Goal: Check status: Check status

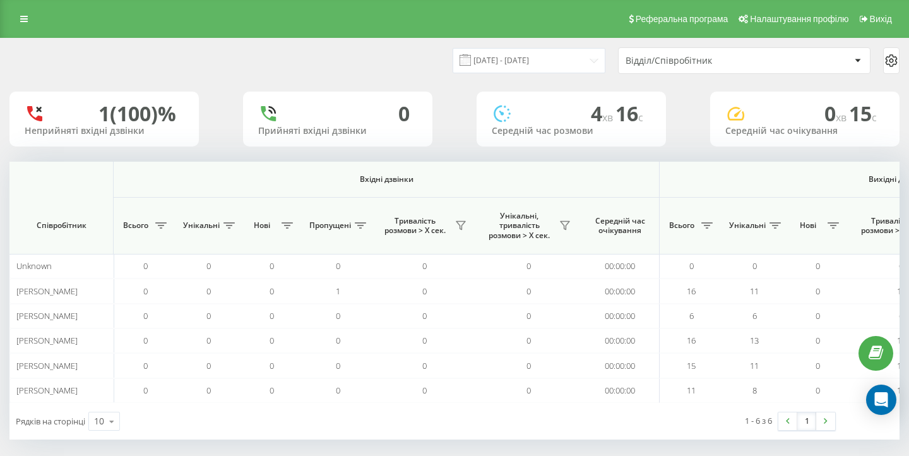
scroll to position [0, 871]
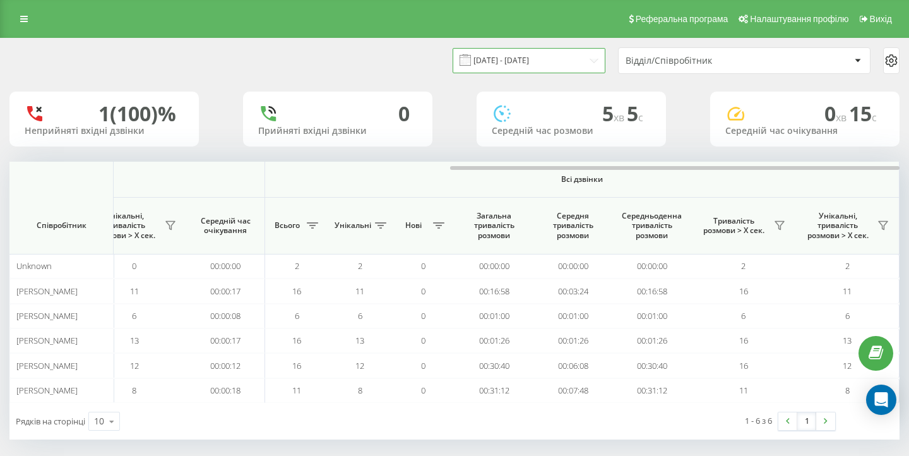
click at [523, 72] on input "19.08.2025 - 19.08.2025" at bounding box center [528, 60] width 153 height 25
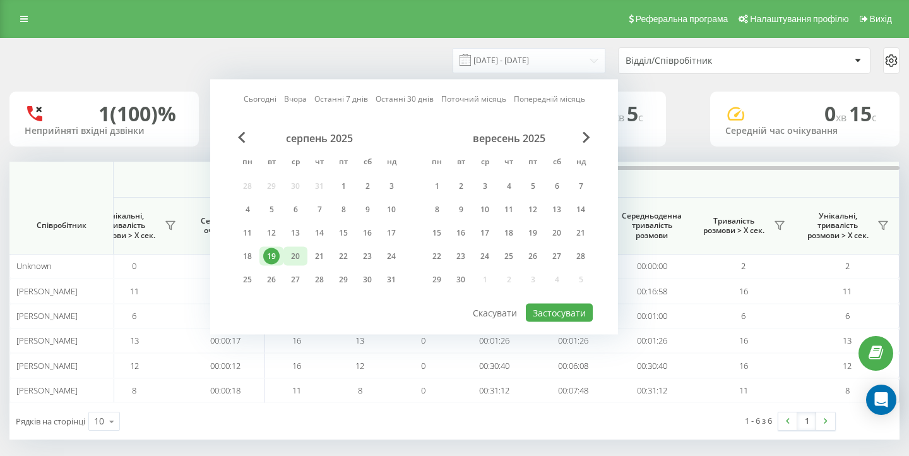
click at [298, 262] on div "20" at bounding box center [295, 256] width 16 height 16
click at [556, 319] on button "Застосувати" at bounding box center [559, 313] width 67 height 18
type input "20.08.2025 - 20.08.2025"
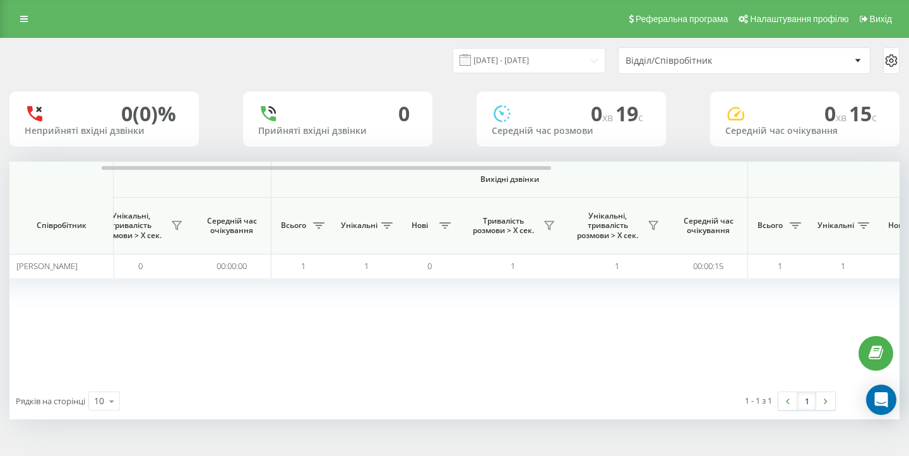
scroll to position [0, 558]
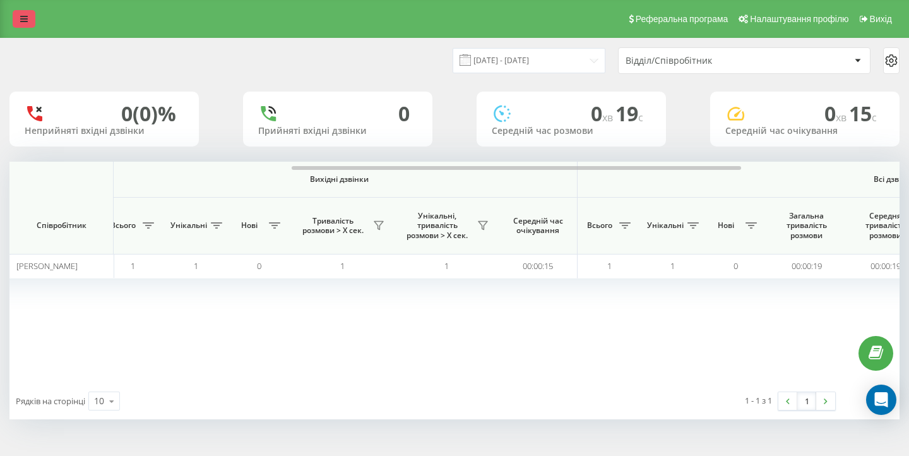
click at [29, 25] on link at bounding box center [24, 19] width 23 height 18
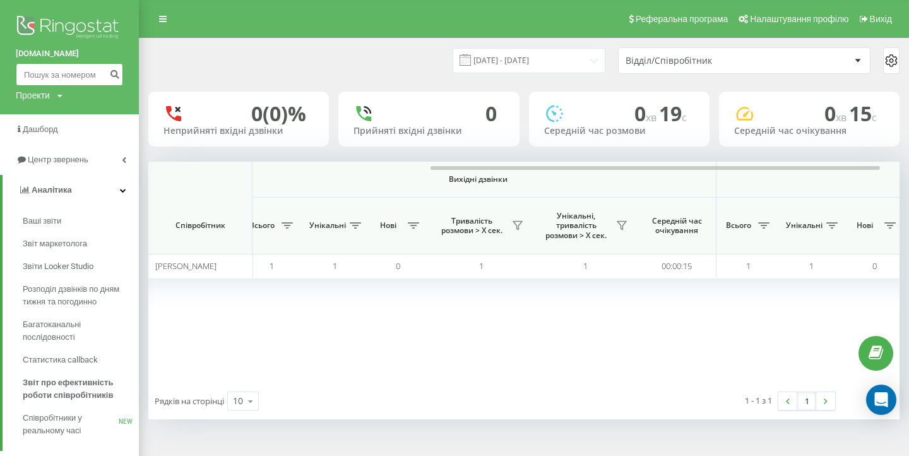
click at [51, 74] on input at bounding box center [69, 74] width 107 height 23
paste input "380673611112"
type input "380673611112"
click at [110, 69] on icon "submit" at bounding box center [114, 73] width 11 height 8
